Goal: Task Accomplishment & Management: Manage account settings

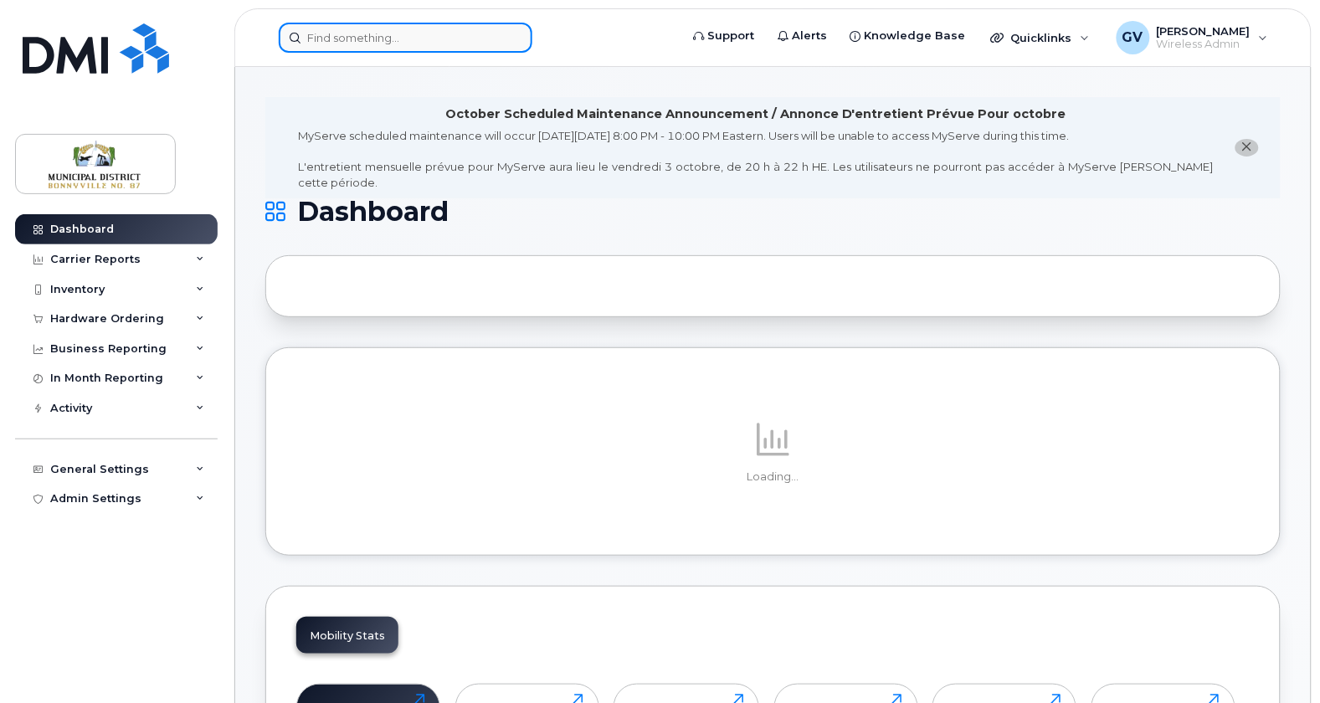
click at [405, 38] on input at bounding box center [406, 38] width 254 height 30
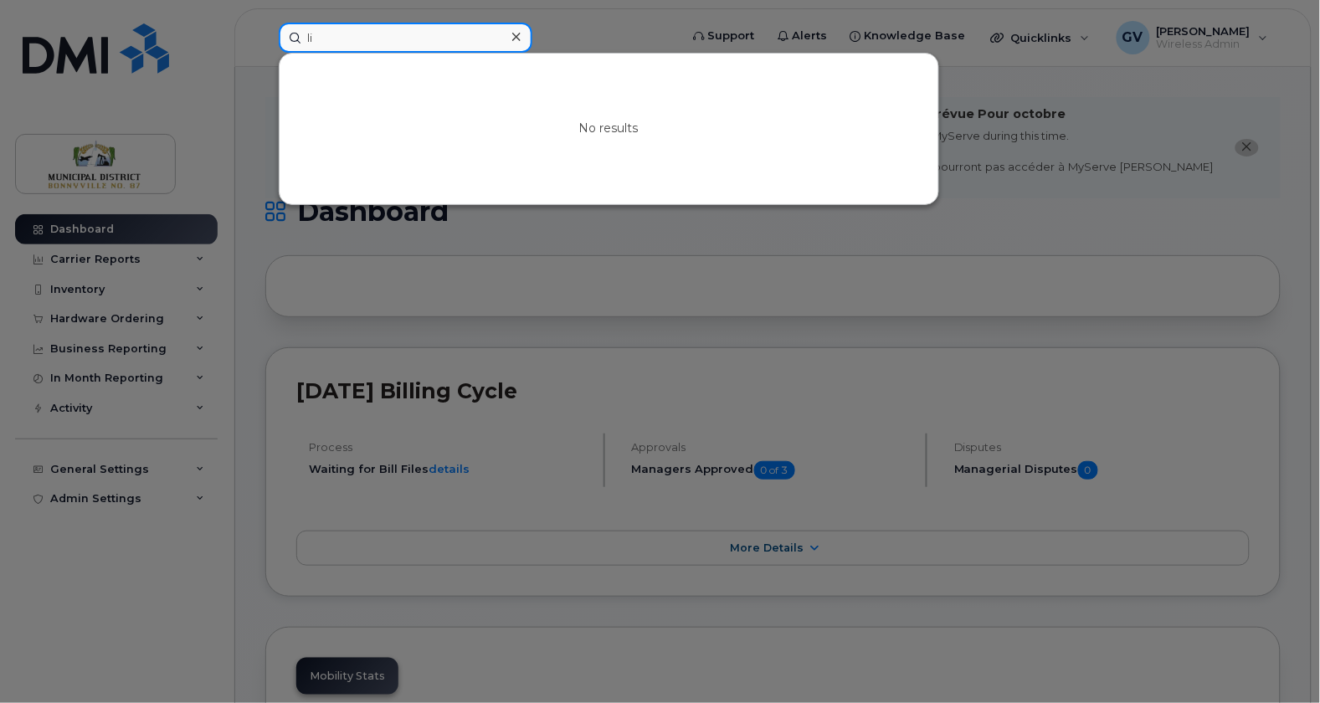
type input "l"
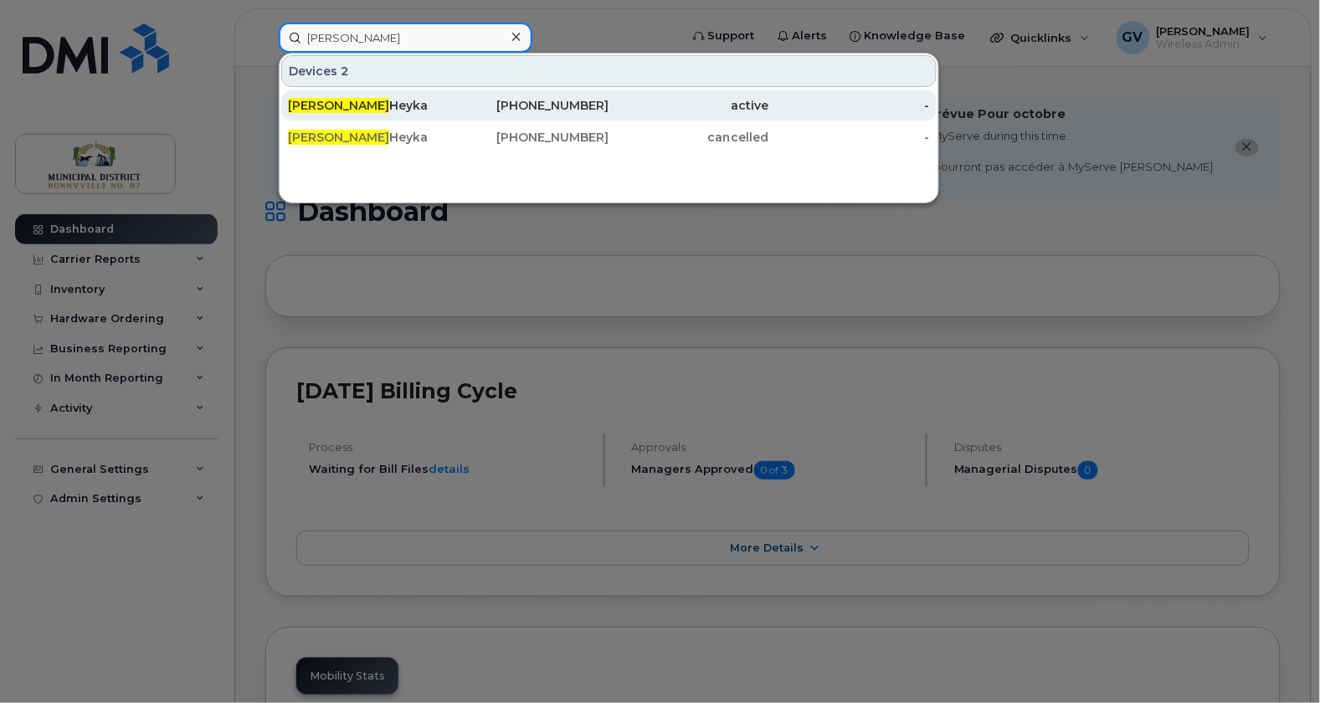
type input "maria"
click at [367, 100] on div "Maria Heyka" at bounding box center [368, 105] width 161 height 17
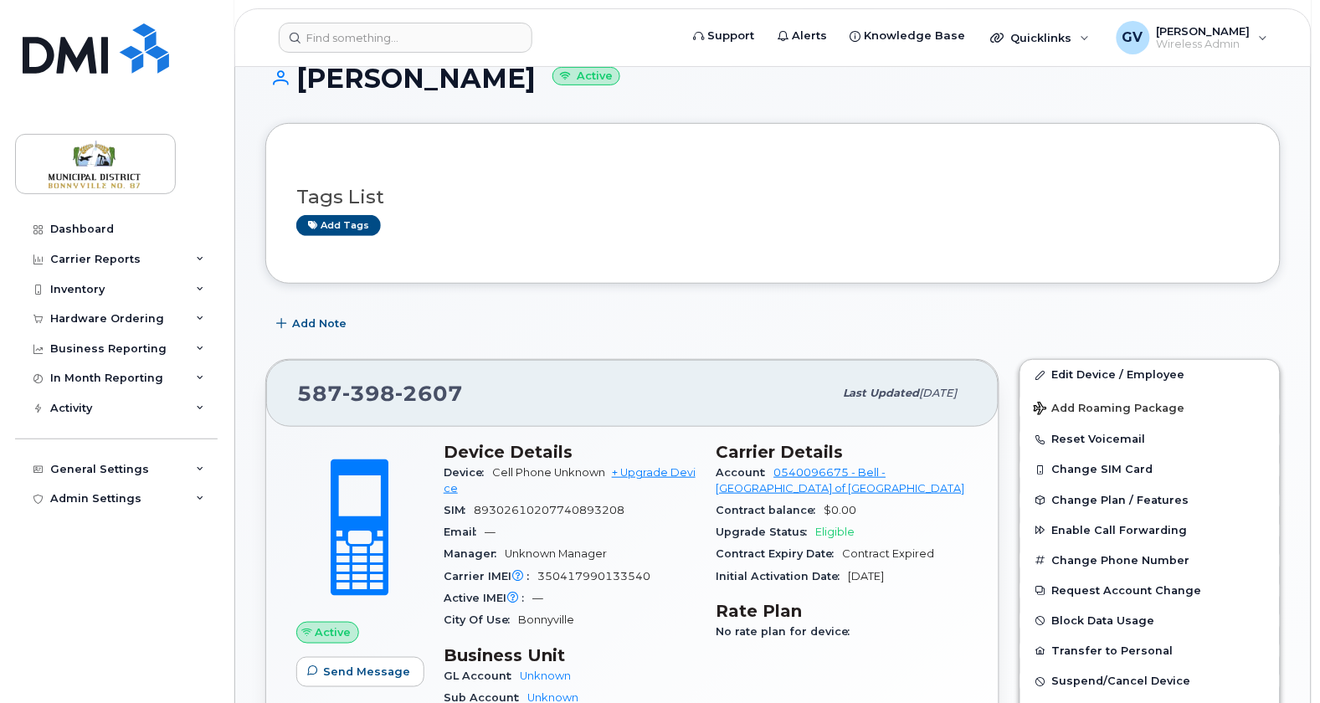
scroll to position [193, 0]
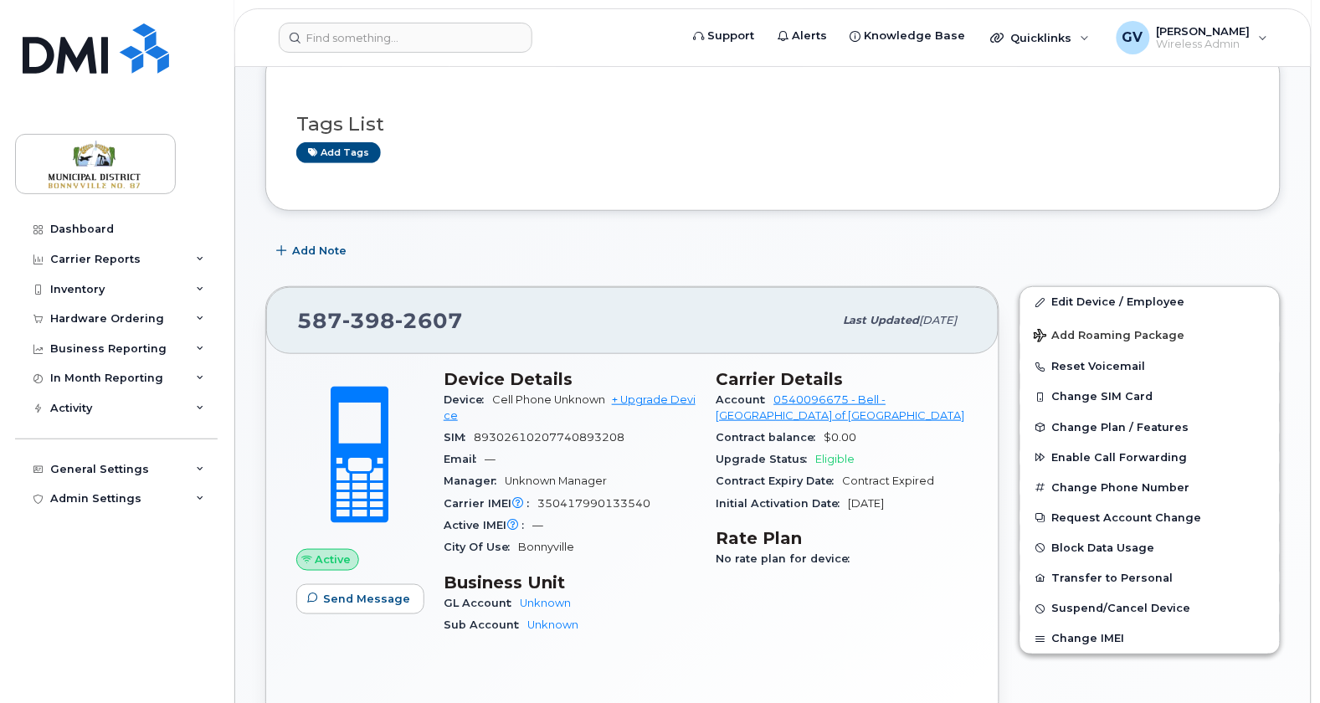
click at [698, 342] on div "587 398 2607 Last updated Oct 06, 2025" at bounding box center [632, 320] width 732 height 67
click at [1108, 294] on link "Edit Device / Employee" at bounding box center [1149, 302] width 259 height 30
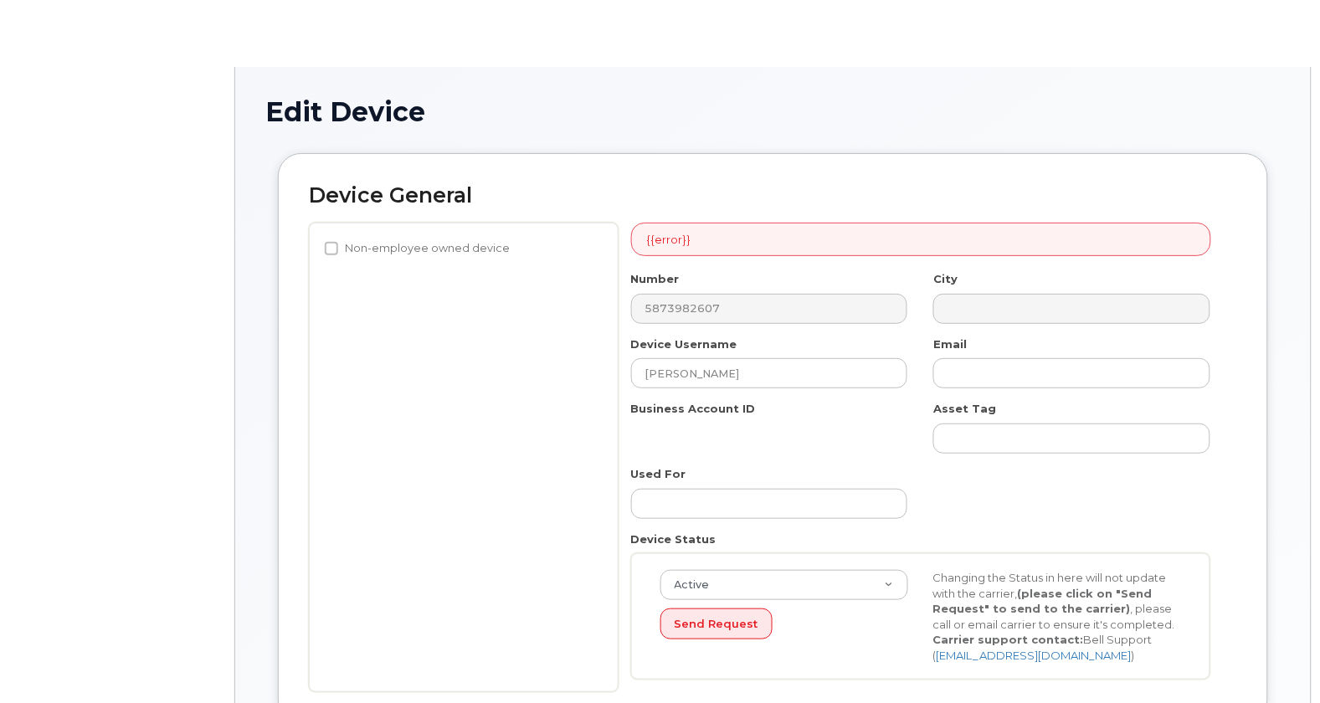
select select "1836592"
select select "1836593"
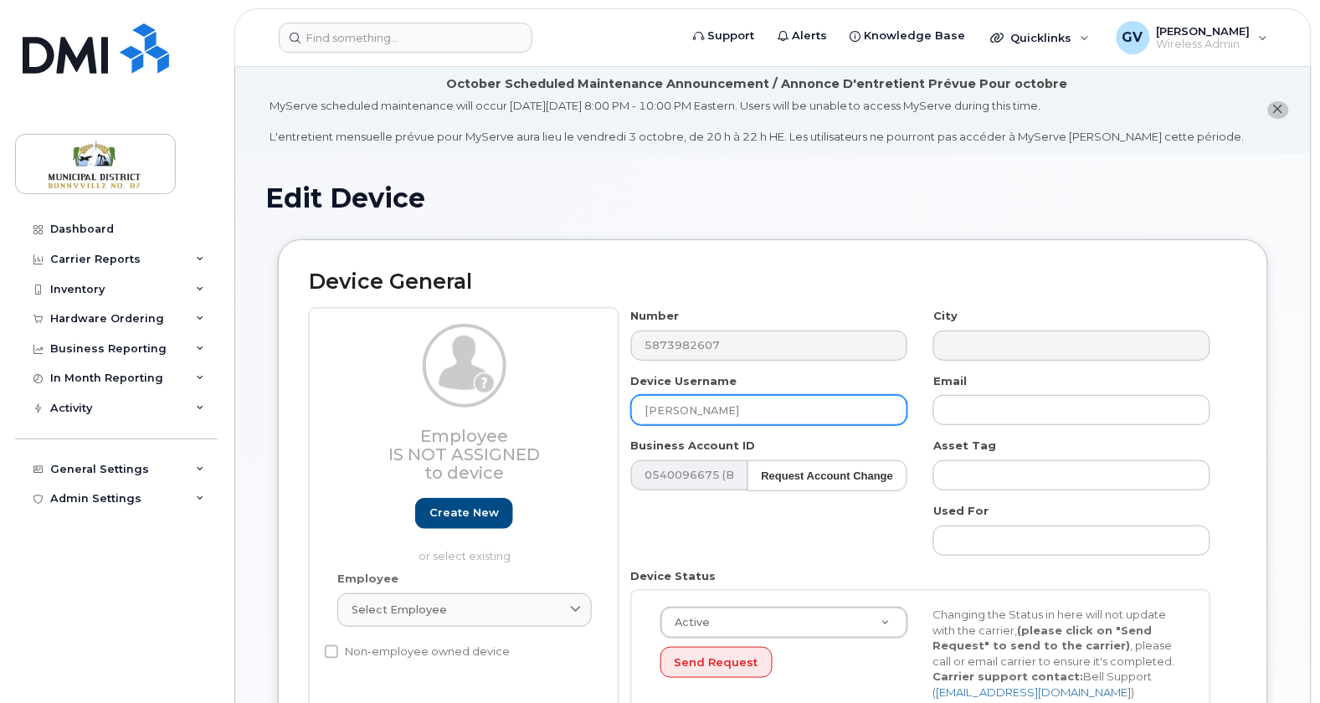
click at [743, 409] on input "Maria Heyka" at bounding box center [769, 410] width 277 height 30
click at [710, 409] on input "Maria Heyka" at bounding box center [769, 410] width 277 height 30
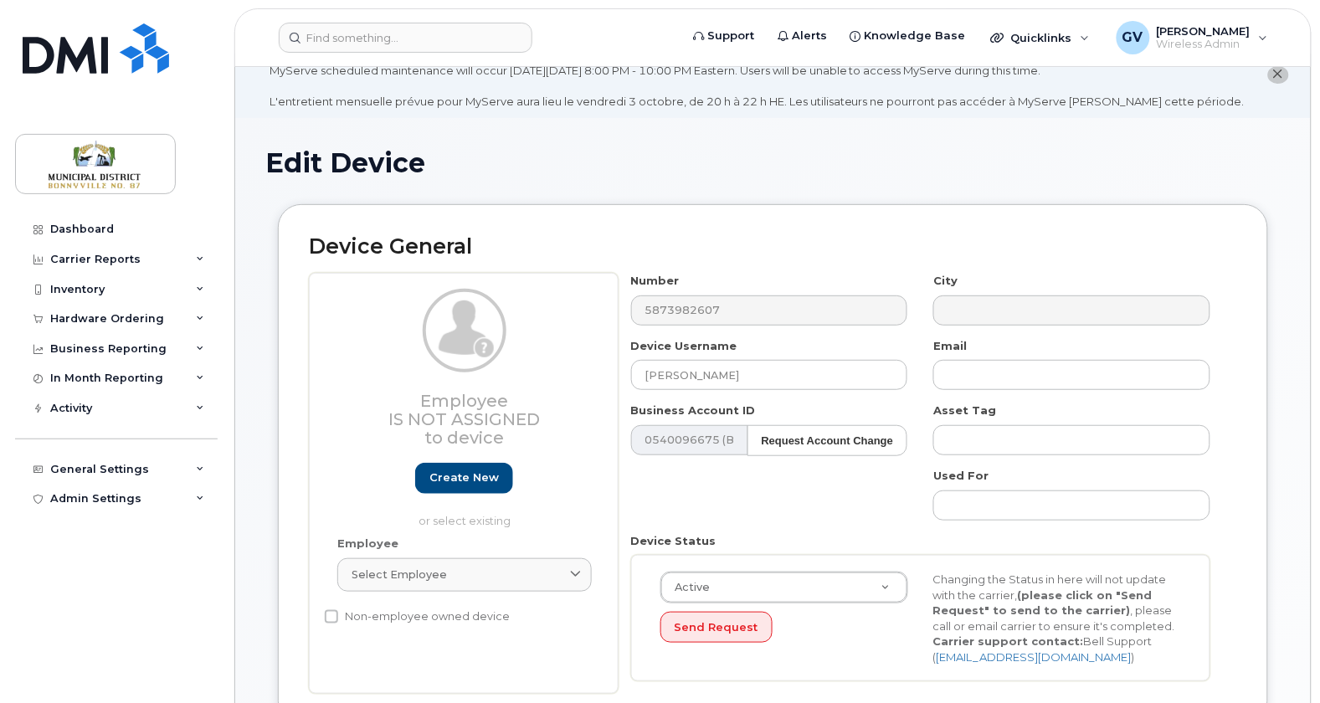
click at [753, 378] on div "Device Username Maria Heyka" at bounding box center [770, 364] width 303 height 53
click at [724, 373] on input "Maria Heyka" at bounding box center [769, 375] width 277 height 30
click at [727, 373] on input "Maria Heyka" at bounding box center [769, 375] width 277 height 30
drag, startPoint x: 730, startPoint y: 374, endPoint x: 592, endPoint y: 369, distance: 138.2
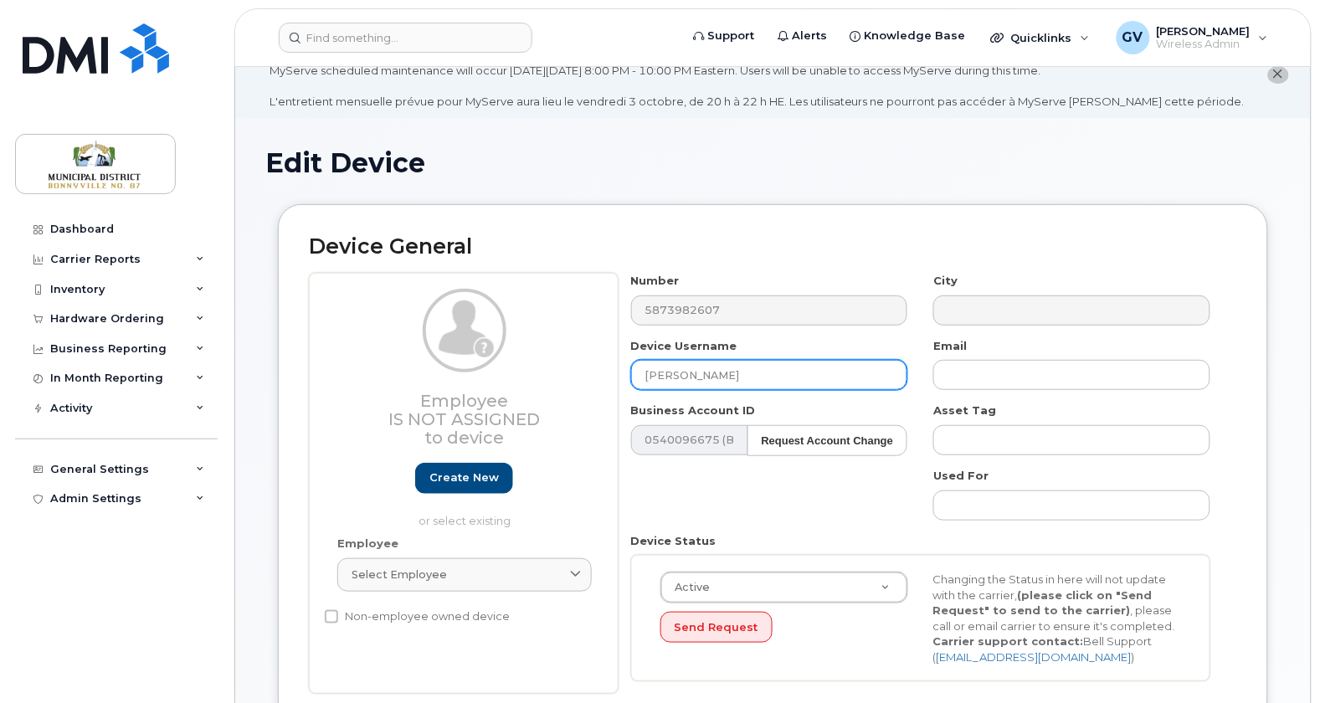
click at [592, 369] on div "Employee Is not assigned to device Create new or select existing Employee Selec…" at bounding box center [773, 483] width 928 height 421
drag, startPoint x: 675, startPoint y: 376, endPoint x: 666, endPoint y: 372, distance: 10.1
click at [651, 374] on input "Liz" at bounding box center [769, 375] width 277 height 30
click at [708, 371] on input "Liz" at bounding box center [769, 375] width 277 height 30
paste input "Elizabeth Nickerson"
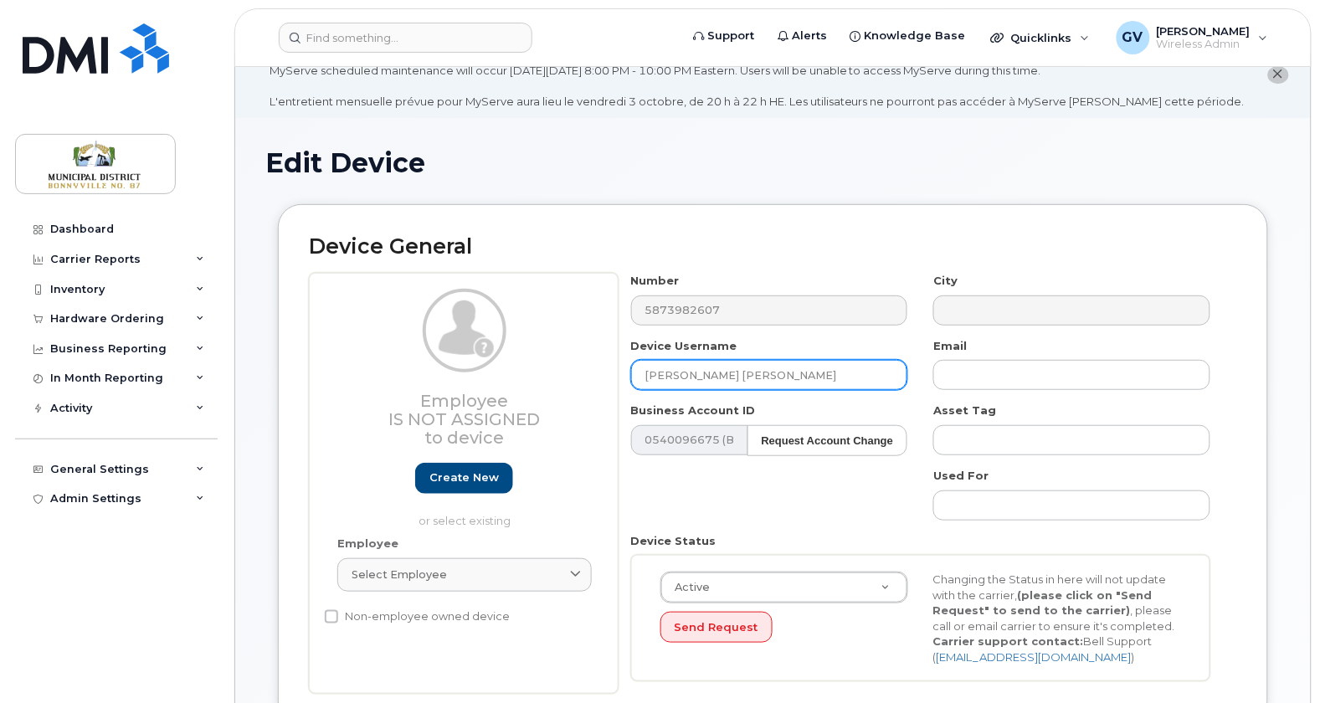
click at [696, 375] on input "Liz Elizabeth Nickerson" at bounding box center [769, 375] width 277 height 30
type input "[PERSON_NAME]"
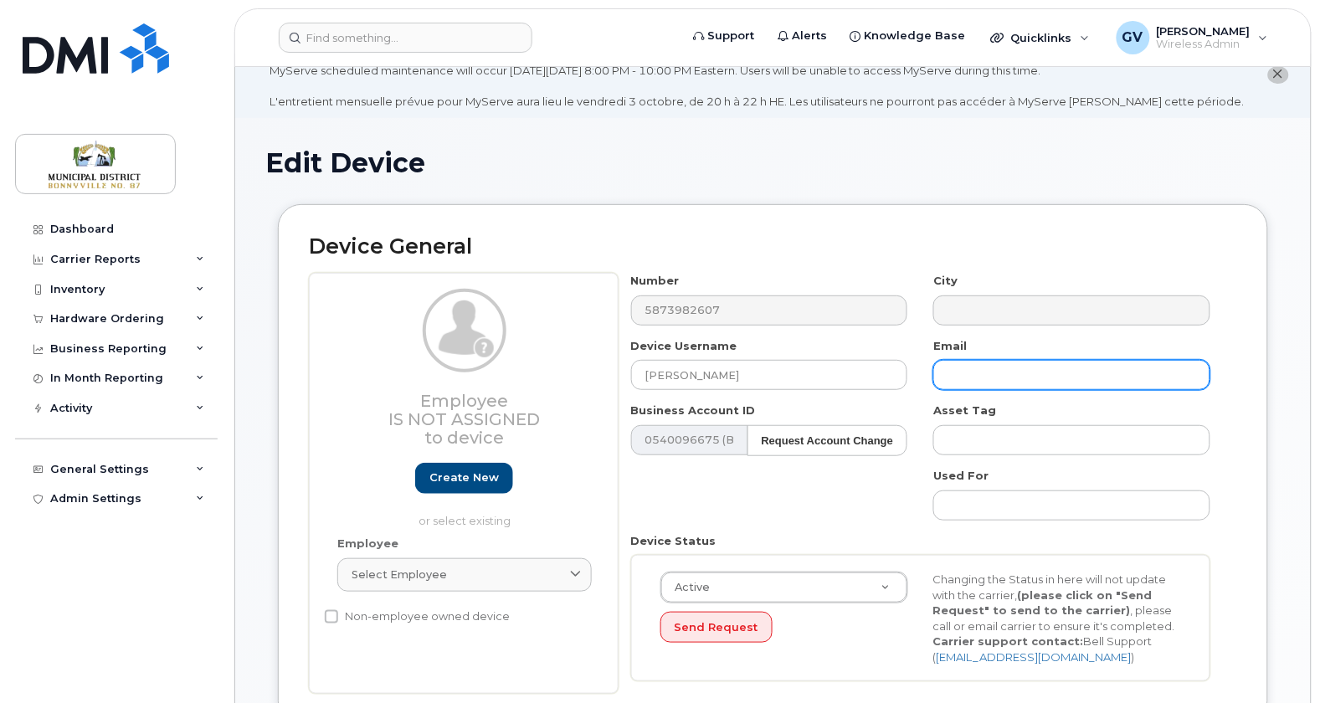
click at [980, 378] on input "text" at bounding box center [1071, 375] width 277 height 30
paste input "Elizabeth Nickerson"
click at [970, 374] on input "lElizabeth Nickerson" at bounding box center [1071, 375] width 277 height 30
type input "[EMAIL_ADDRESS][DOMAIN_NAME]"
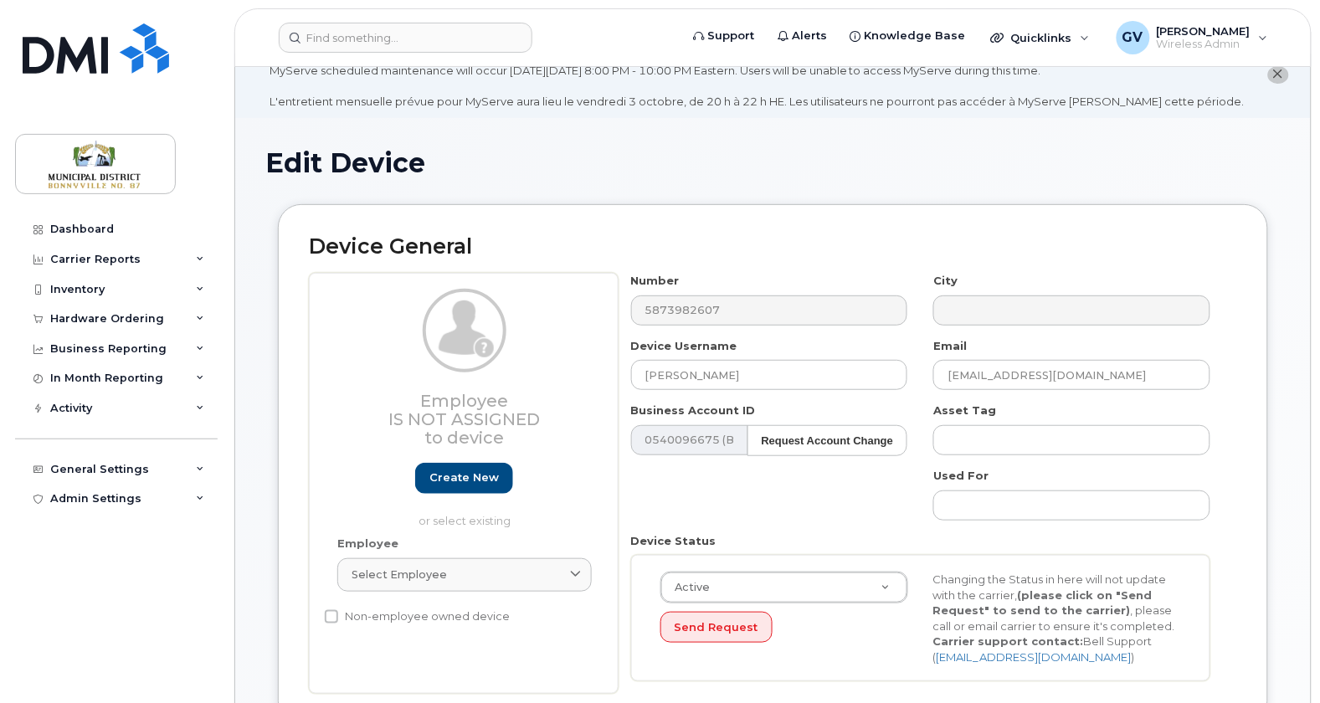
click at [1227, 404] on div "Number 5873982607 City Device Username Liz Nickerson Email lnickerson@md.bonnyv…" at bounding box center [928, 483] width 619 height 421
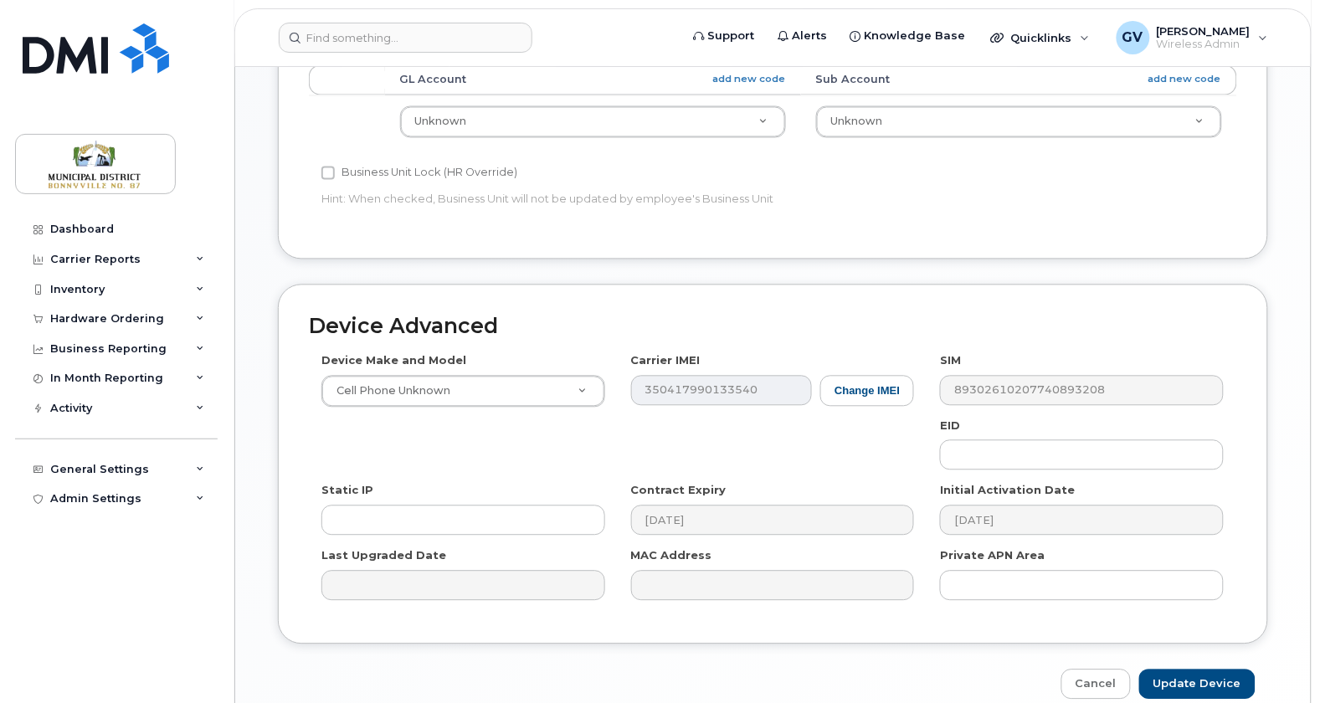
scroll to position [871, 0]
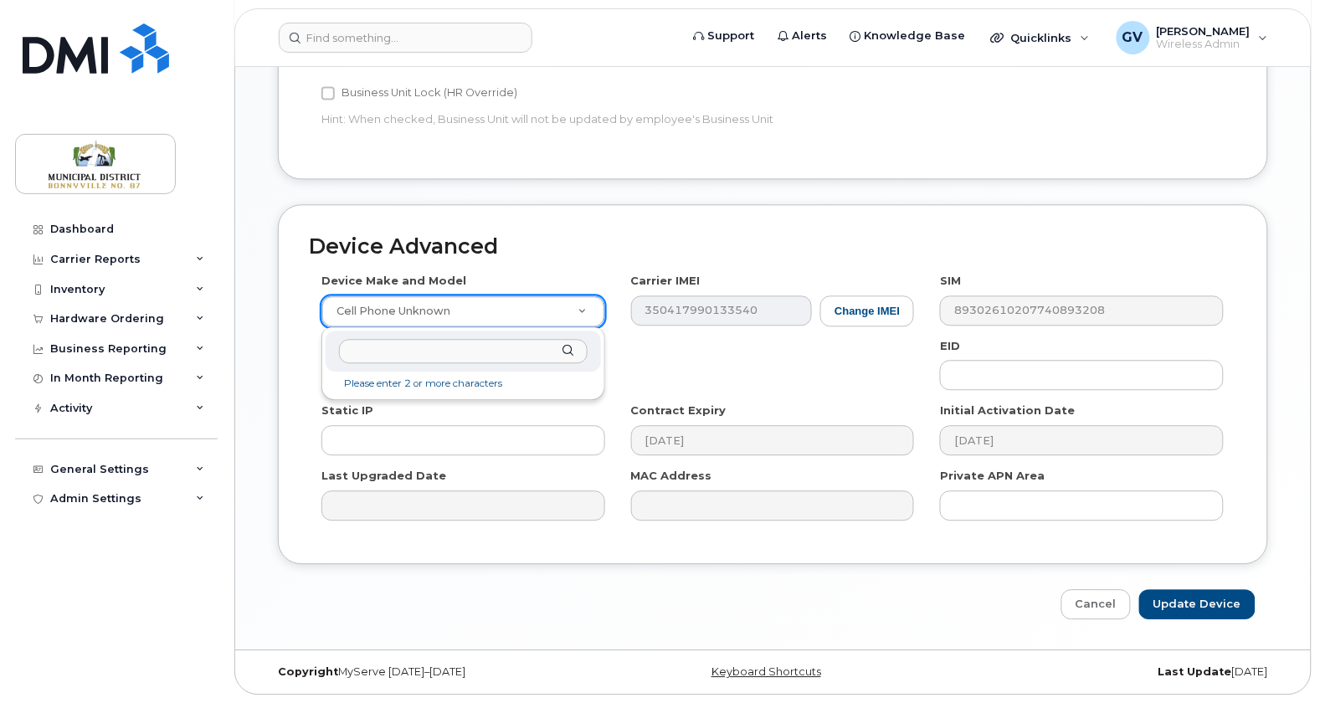
click at [496, 344] on input "text" at bounding box center [463, 351] width 249 height 24
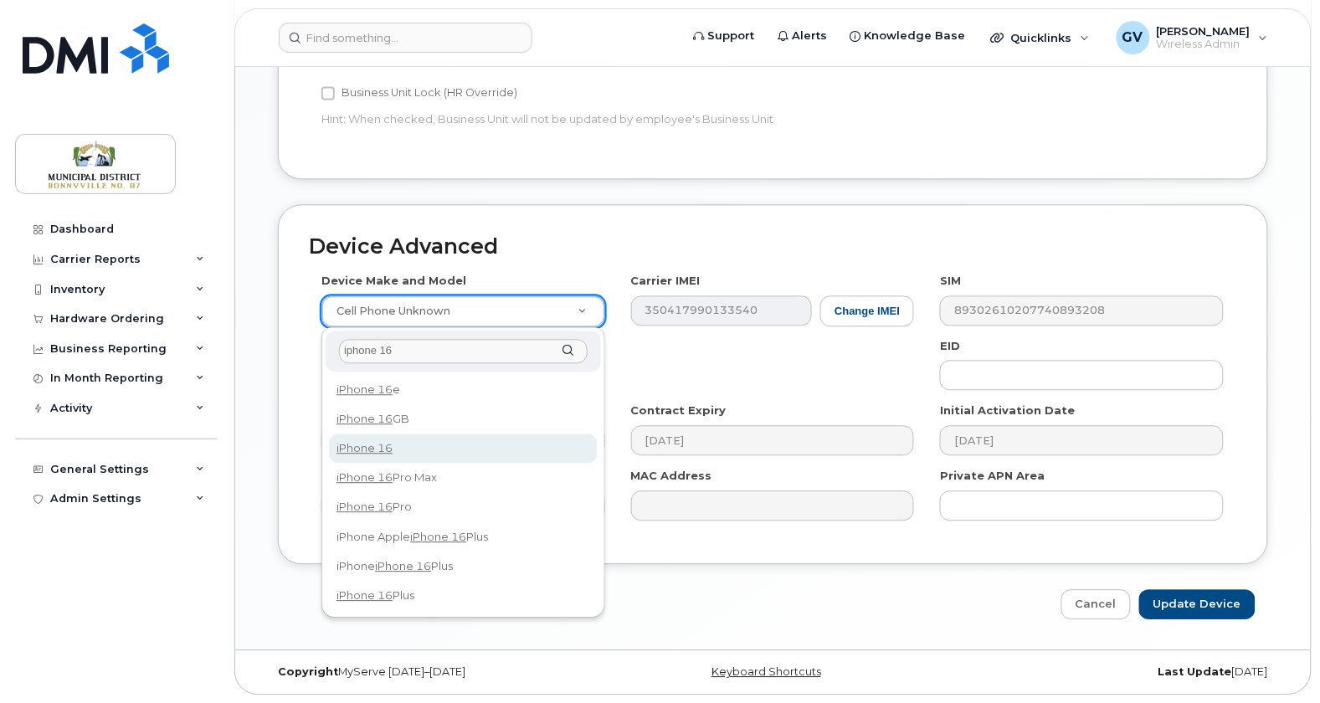
type input "iphone 16"
select select "3224"
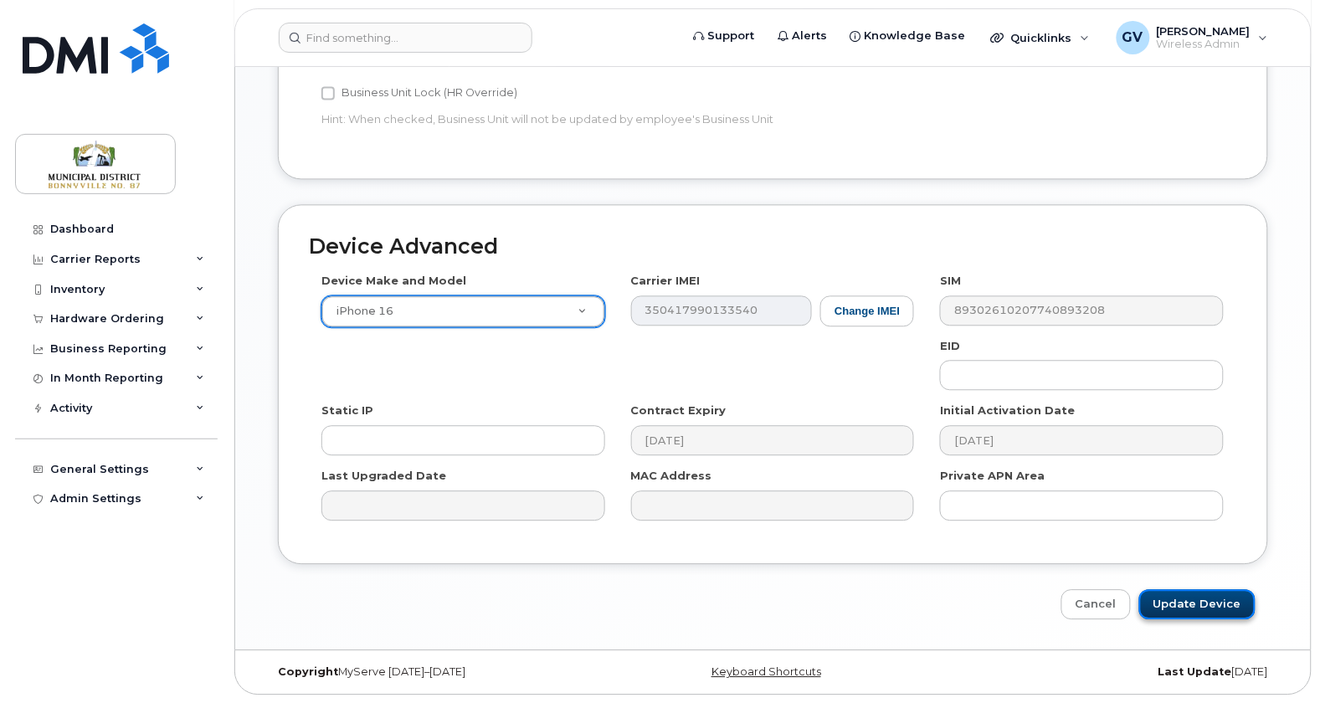
click at [1202, 604] on input "Update Device" at bounding box center [1197, 604] width 116 height 31
type input "Saving..."
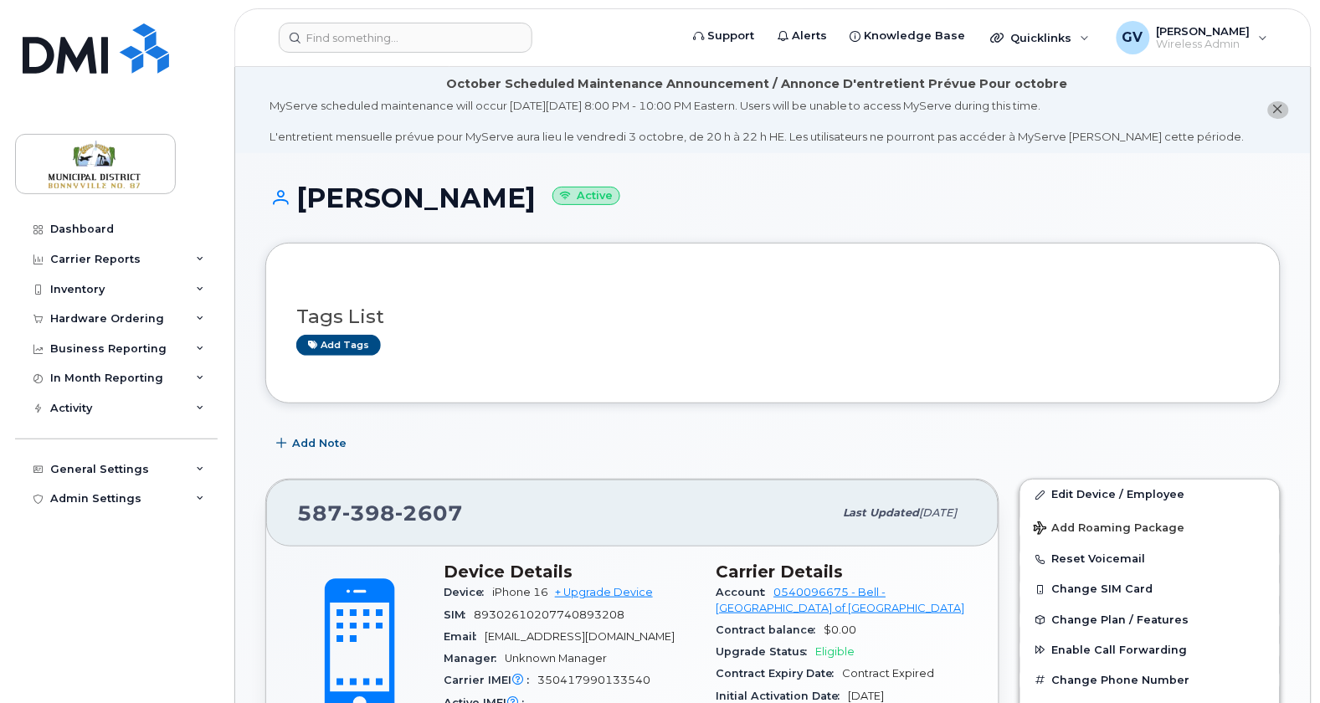
click at [1150, 435] on div "Add Note" at bounding box center [772, 444] width 1015 height 30
click at [961, 439] on div "Add Note" at bounding box center [772, 444] width 1015 height 30
